Goal: Information Seeking & Learning: Learn about a topic

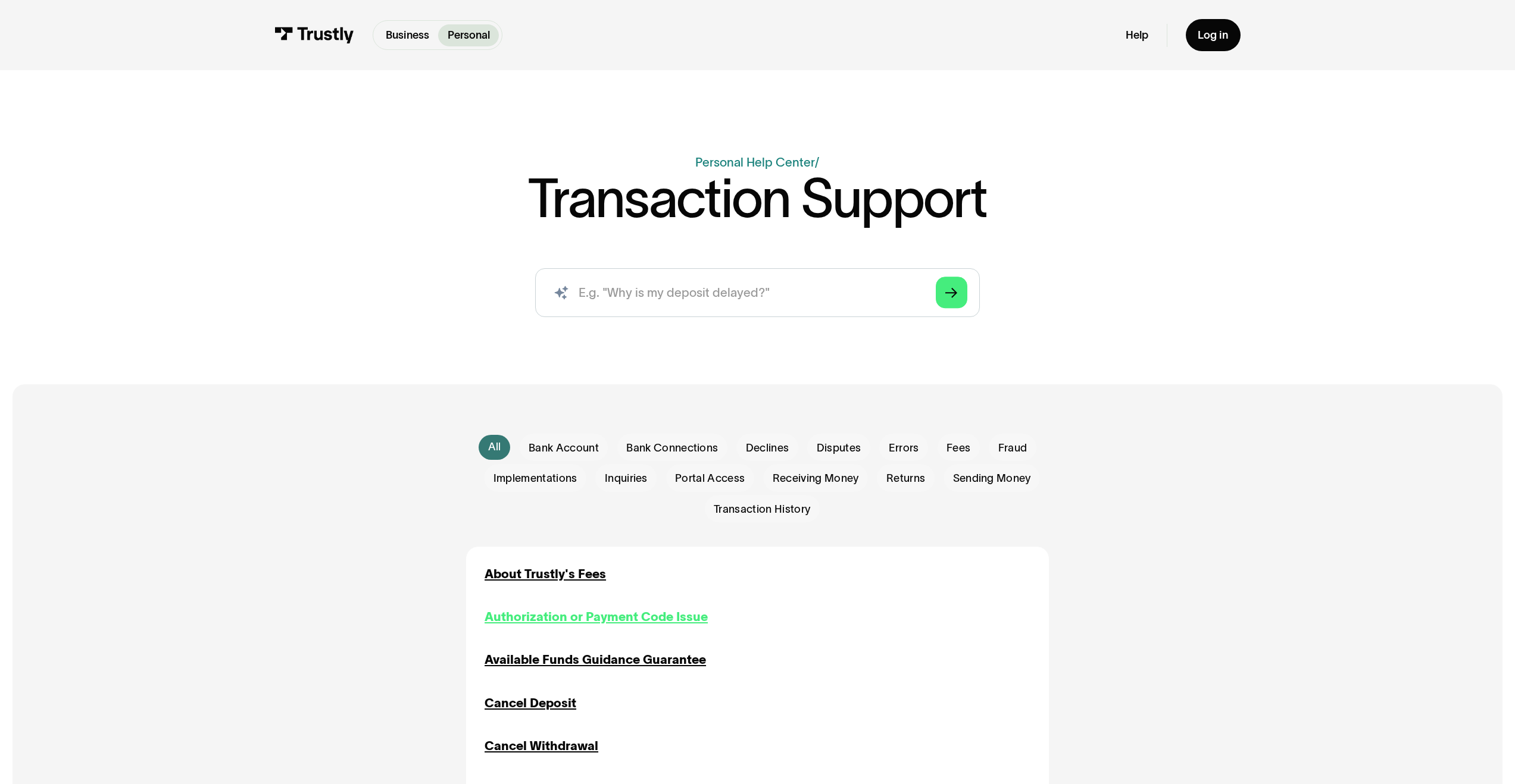
scroll to position [131, 0]
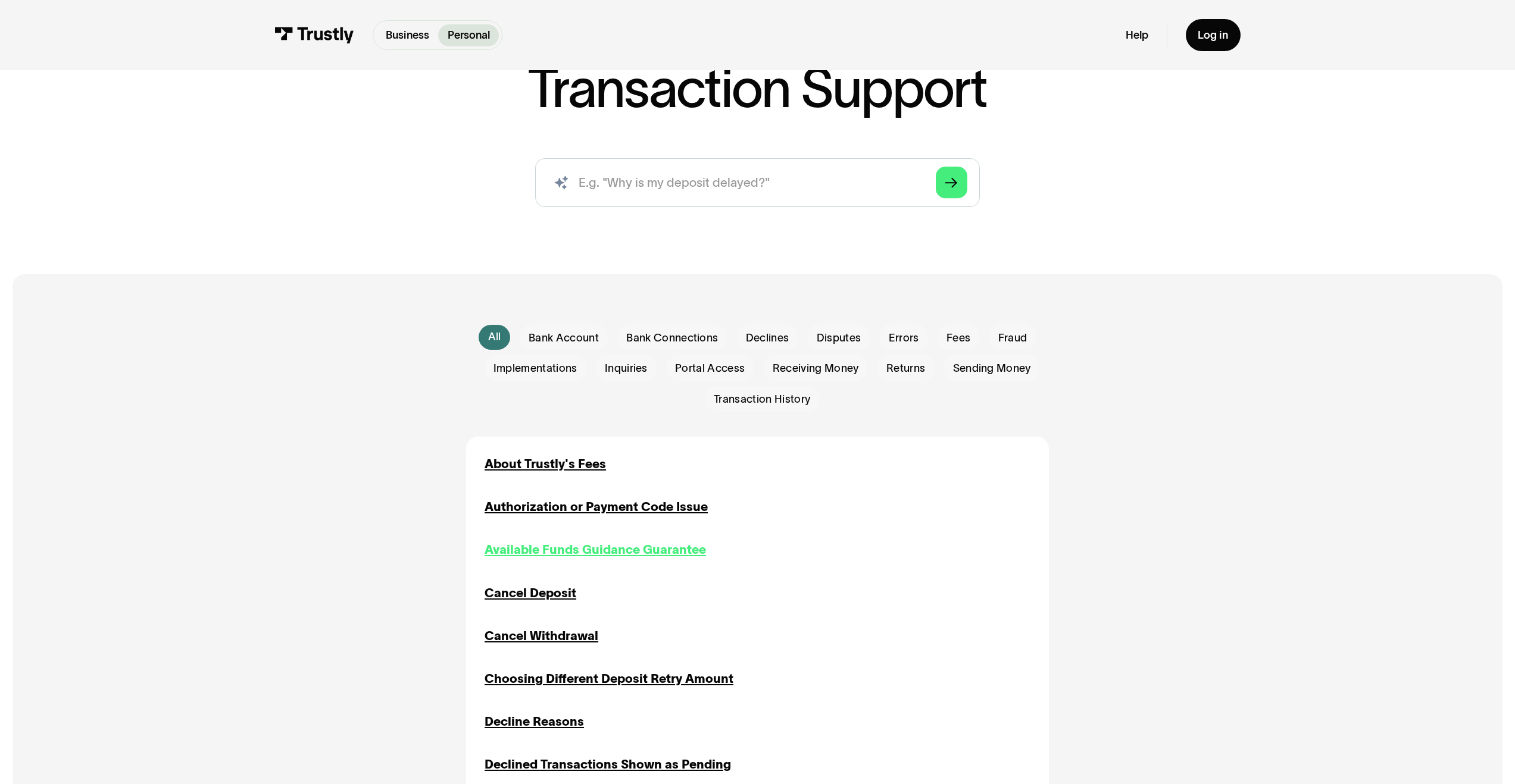
click at [605, 559] on div "Available Funds Guidance Guarantee" at bounding box center [595, 550] width 221 height 18
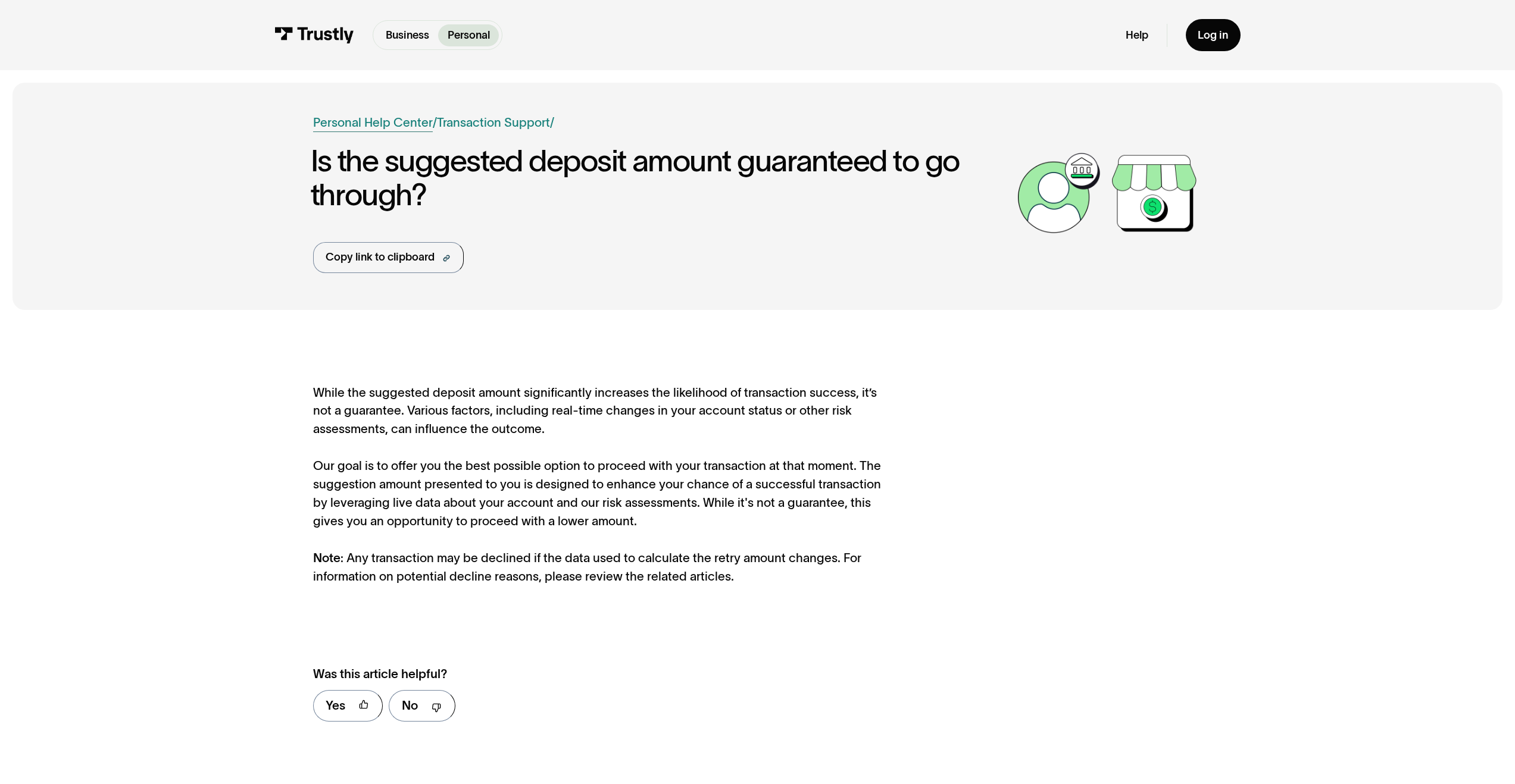
click at [408, 116] on link "Personal Help Center" at bounding box center [372, 123] width 120 height 18
